Goal: Information Seeking & Learning: Learn about a topic

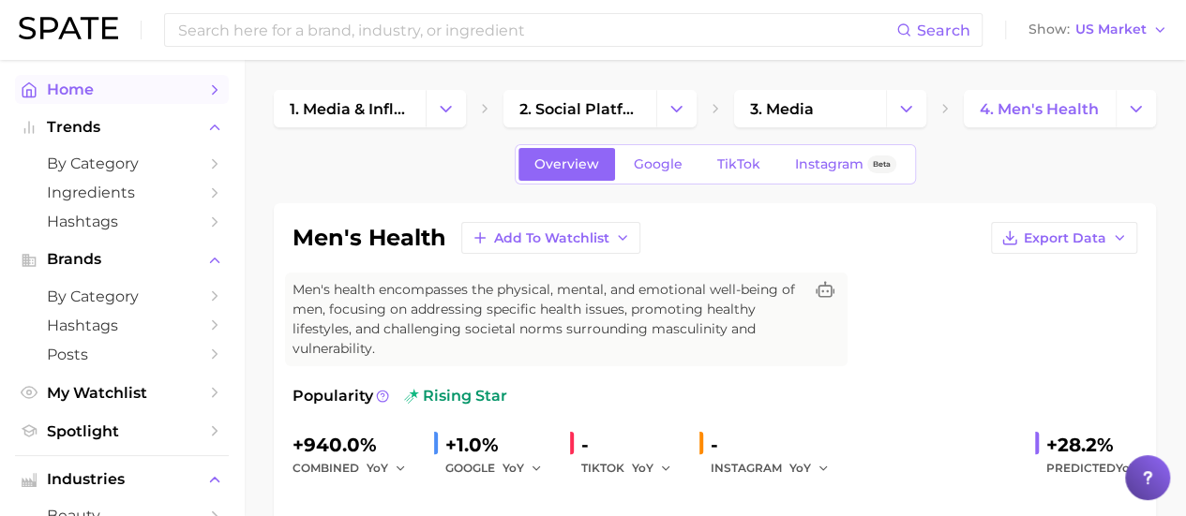
click at [139, 95] on span "Home" at bounding box center [122, 90] width 150 height 18
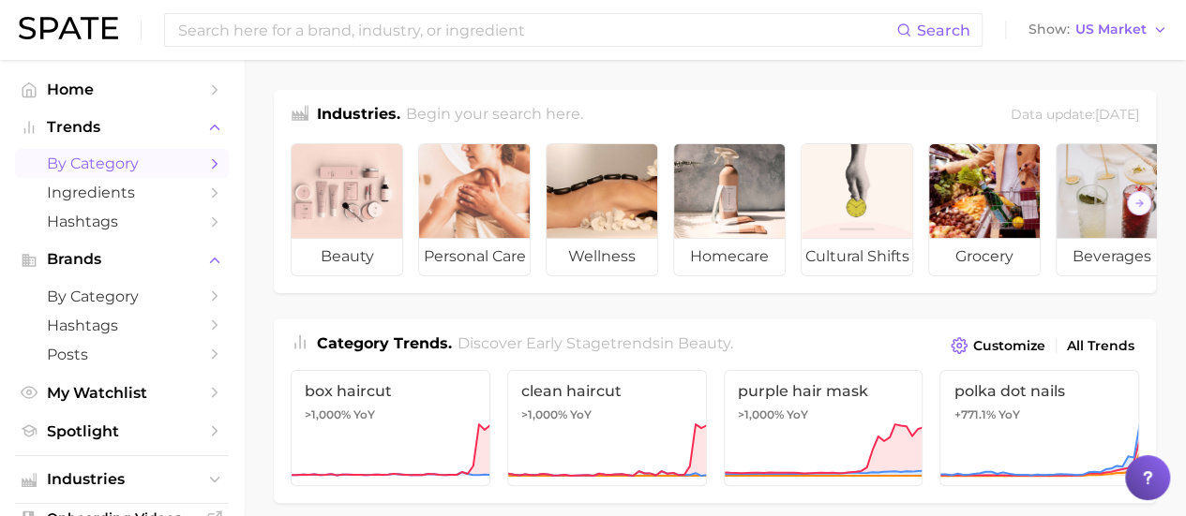
click at [130, 169] on span "by Category" at bounding box center [122, 164] width 150 height 18
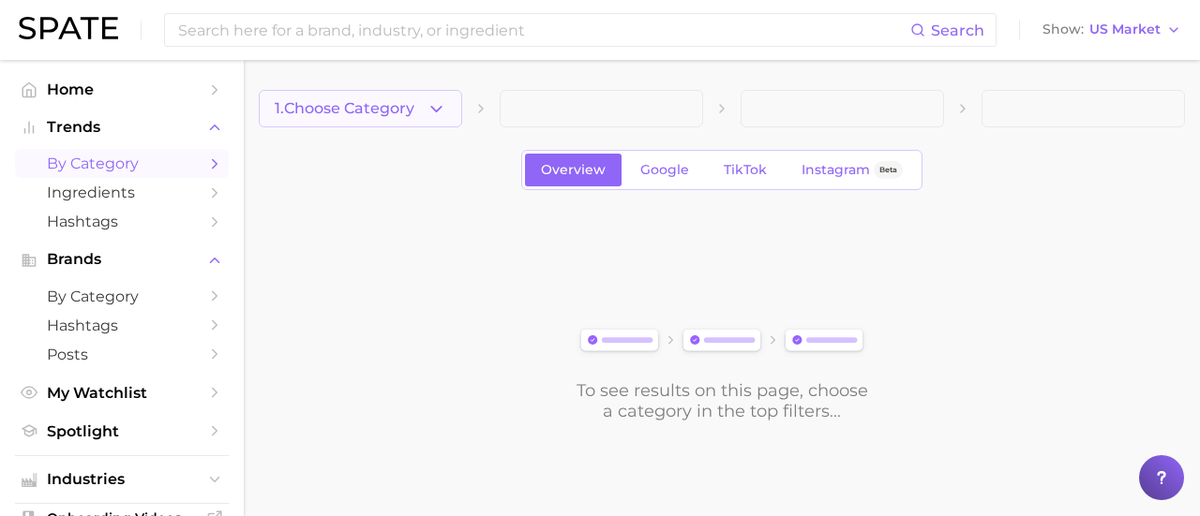
click at [420, 108] on button "1. Choose Category" at bounding box center [360, 108] width 203 height 37
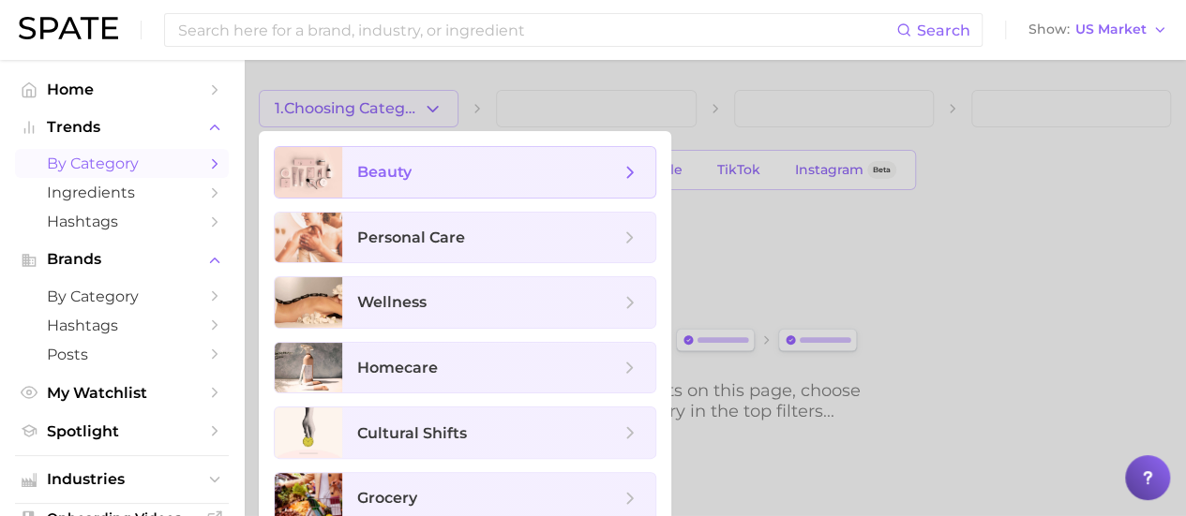
click at [411, 170] on span "beauty" at bounding box center [488, 172] width 262 height 21
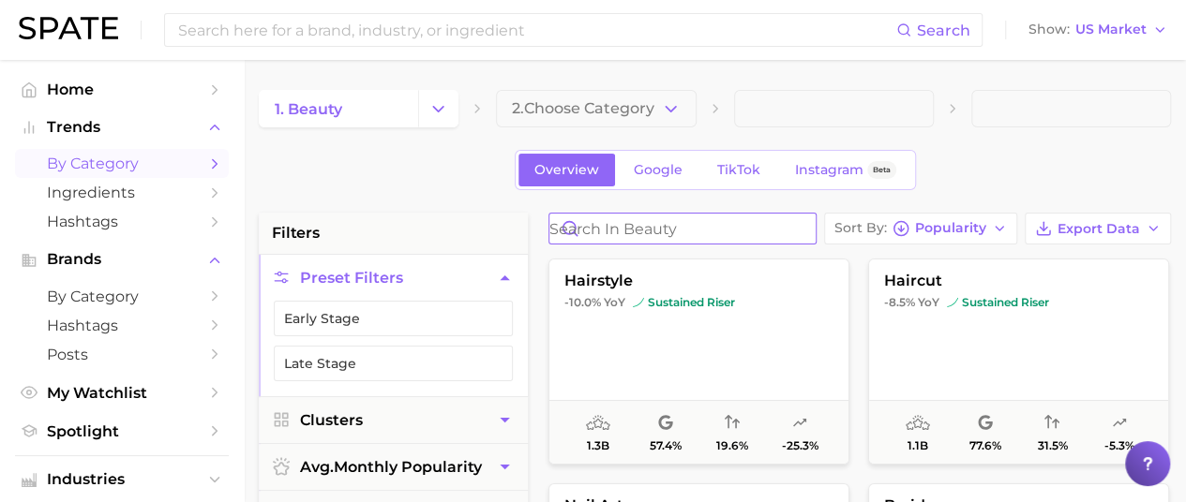
click at [695, 233] on input "Search in beauty" at bounding box center [682, 229] width 266 height 30
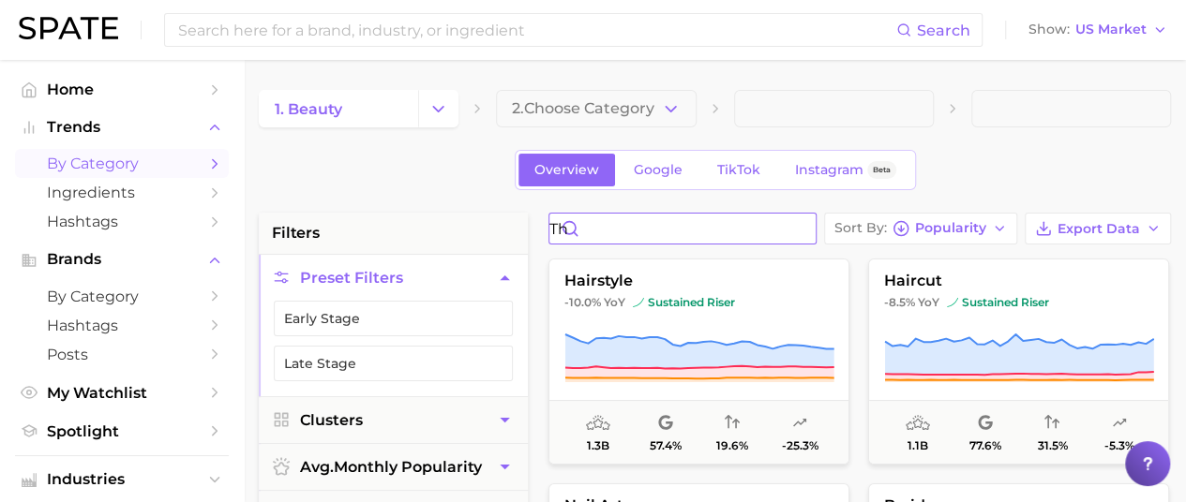
type input "t"
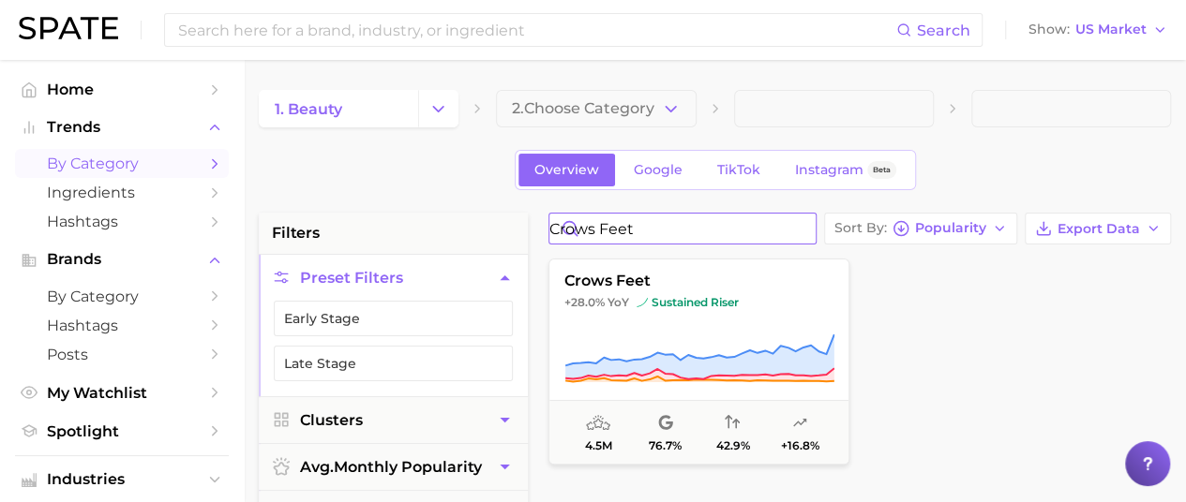
type input "crows feet"
click at [1006, 337] on div at bounding box center [1018, 362] width 301 height 206
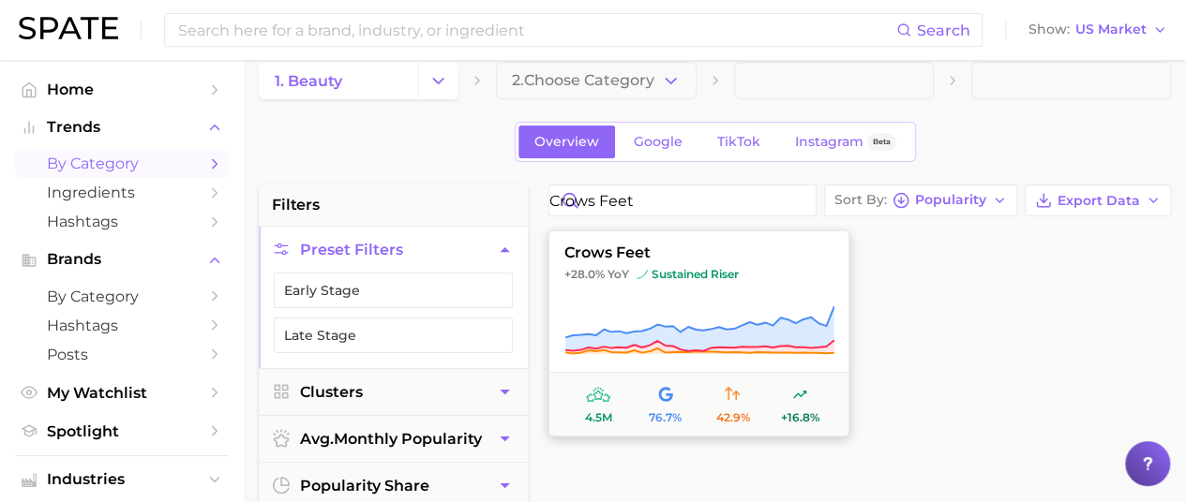
scroll to position [29, 0]
